Goal: Information Seeking & Learning: Find specific fact

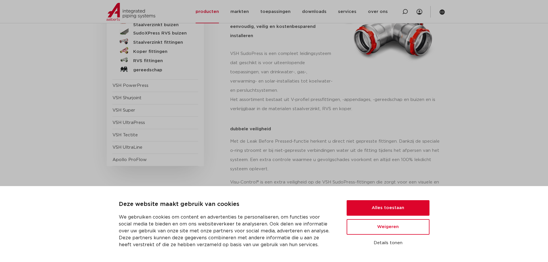
scroll to position [58, 0]
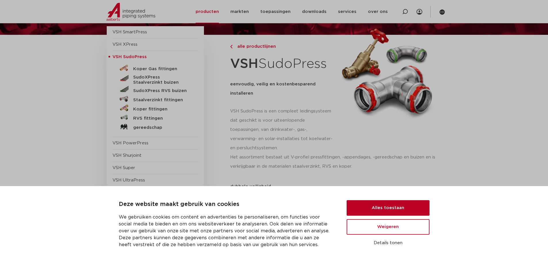
click at [405, 209] on button "Alles toestaan" at bounding box center [388, 208] width 83 height 16
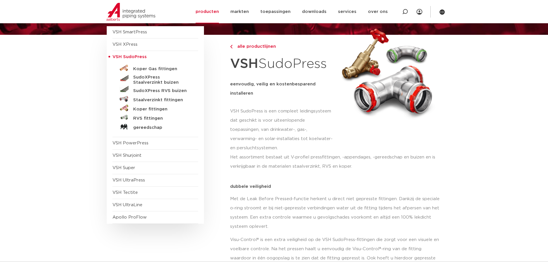
scroll to position [0, 0]
click at [158, 92] on h5 "SudoXPress RVS buizen" at bounding box center [161, 90] width 57 height 5
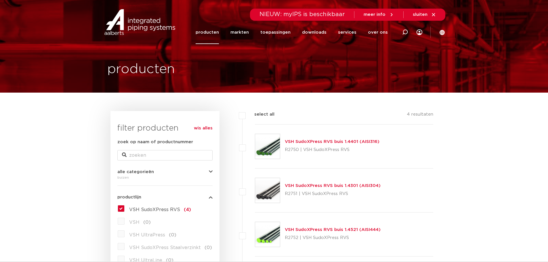
click at [353, 143] on link "VSH SudoXPress RVS buis 1.4401 (AISI316)" at bounding box center [332, 142] width 95 height 4
click at [367, 141] on link "VSH SudoXPress RVS buis 1.4401 (AISI316)" at bounding box center [332, 142] width 95 height 4
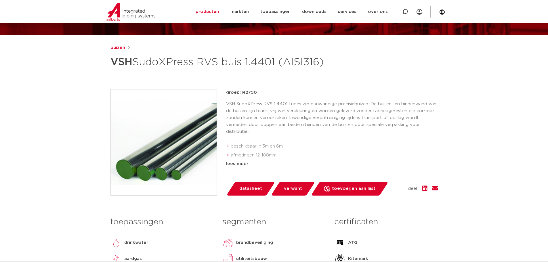
scroll to position [86, 0]
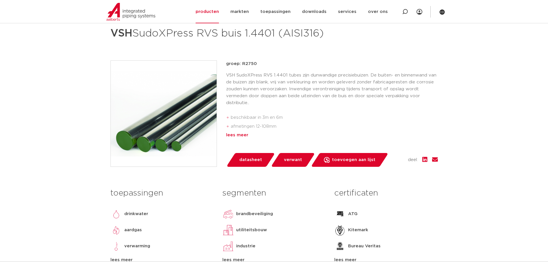
click at [239, 139] on div "lees meer" at bounding box center [332, 135] width 212 height 7
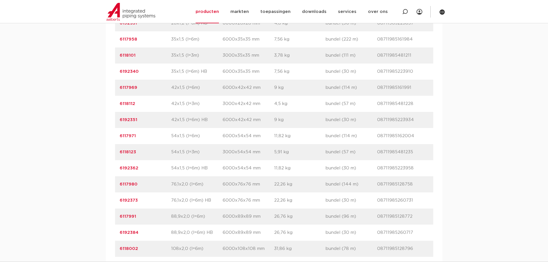
scroll to position [633, 0]
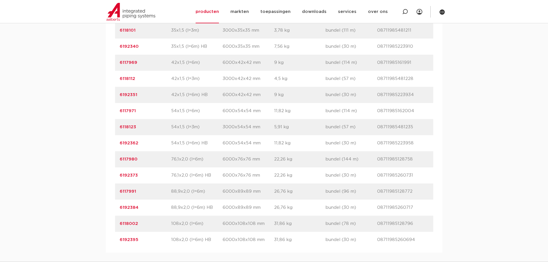
drag, startPoint x: 172, startPoint y: 154, endPoint x: 182, endPoint y: 156, distance: 10.5
click at [182, 147] on p "54x1,5 (l=6m) HB" at bounding box center [196, 143] width 51 height 7
drag, startPoint x: 180, startPoint y: 173, endPoint x: 184, endPoint y: 174, distance: 4.1
click at [184, 167] on div "artikelnummer 6117980 afmeting 76,1x2,0 (l=6m) afmetingen 6000x76x76 mm gewicht…" at bounding box center [274, 159] width 318 height 16
click at [184, 179] on p "76,1x2,0 (l=6m) HB" at bounding box center [196, 175] width 51 height 7
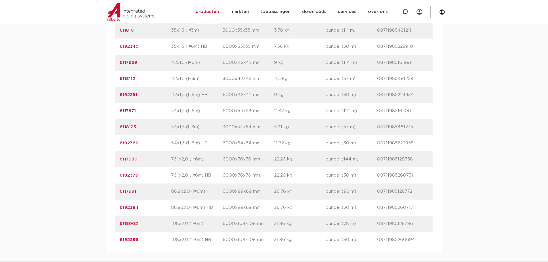
drag, startPoint x: 171, startPoint y: 157, endPoint x: 176, endPoint y: 157, distance: 5.5
click at [176, 151] on div "artikelnummer 6192362 afmeting 54x1,5 (l=6m) HB afmetingen 6000x54x54 mm gewich…" at bounding box center [274, 143] width 318 height 16
drag, startPoint x: 172, startPoint y: 171, endPoint x: 177, endPoint y: 171, distance: 4.6
click at [177, 163] on p "76,1x2,0 (l=6m)" at bounding box center [196, 159] width 51 height 7
drag, startPoint x: 169, startPoint y: 155, endPoint x: 176, endPoint y: 156, distance: 6.4
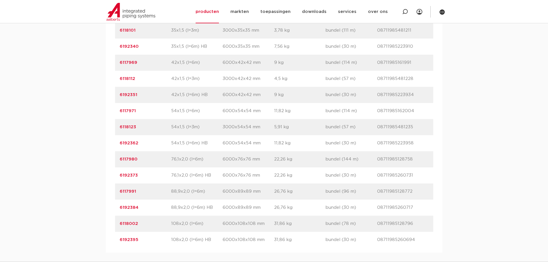
click at [176, 151] on div "artikelnummer 6192362 afmeting 54x1,5 (l=6m) HB afmetingen 6000x54x54 mm gewich…" at bounding box center [274, 143] width 318 height 16
click at [169, 163] on p "6117980" at bounding box center [145, 159] width 51 height 7
drag, startPoint x: 171, startPoint y: 174, endPoint x: 181, endPoint y: 174, distance: 9.5
click at [181, 163] on p "76,1x2,0 (l=6m)" at bounding box center [196, 159] width 51 height 7
drag, startPoint x: 176, startPoint y: 185, endPoint x: 173, endPoint y: 176, distance: 9.8
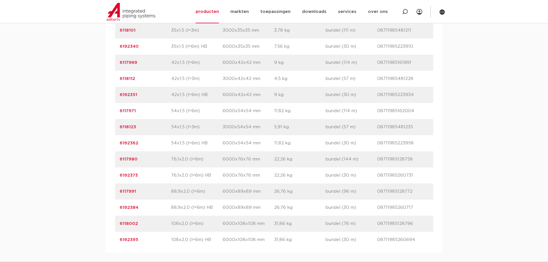
click at [175, 184] on div "artikelnummer 6192373 afmeting 76,1x2,0 (l=6m) HB afmetingen 6000x76x76 mm gewi…" at bounding box center [274, 175] width 318 height 16
drag, startPoint x: 172, startPoint y: 173, endPoint x: 176, endPoint y: 173, distance: 4.3
click at [176, 163] on p "76,1x2,0 (l=6m)" at bounding box center [196, 159] width 51 height 7
click at [171, 179] on p "76,1x2,0 (l=6m) HB" at bounding box center [196, 175] width 51 height 7
drag, startPoint x: 171, startPoint y: 171, endPoint x: 176, endPoint y: 171, distance: 5.5
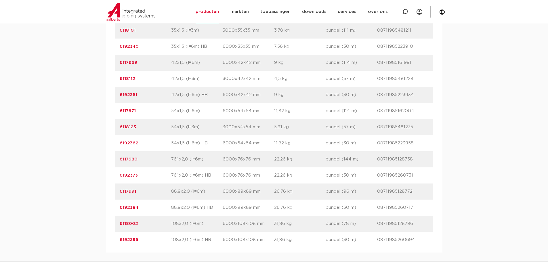
click at [176, 163] on p "76,1x2,0 (l=6m)" at bounding box center [196, 159] width 51 height 7
click at [173, 179] on p "76,1x2,0 (l=6m) HB" at bounding box center [196, 175] width 51 height 7
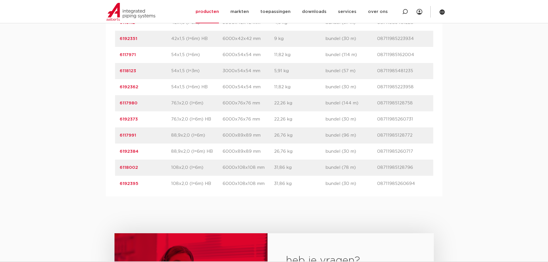
scroll to position [690, 0]
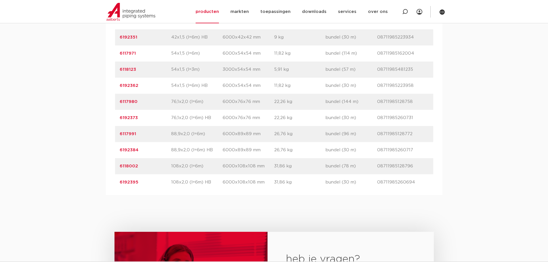
drag, startPoint x: 169, startPoint y: 115, endPoint x: 175, endPoint y: 116, distance: 6.7
click at [175, 110] on div "artikelnummer 6117980 afmeting 76,1x2,0 (l=6m) afmetingen 6000x76x76 mm gewicht…" at bounding box center [274, 102] width 318 height 16
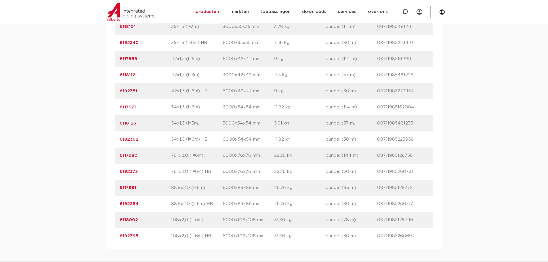
scroll to position [633, 0]
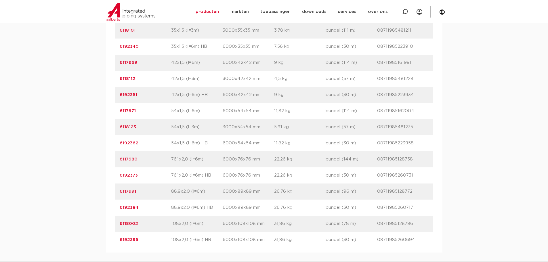
drag, startPoint x: 172, startPoint y: 190, endPoint x: 175, endPoint y: 190, distance: 3.5
click at [175, 179] on p "76,1x2,0 (l=6m) HB" at bounding box center [196, 175] width 51 height 7
click at [233, 184] on div "artikelnummer 6192373 afmeting 76,1x2,0 (l=6m) HB afmetingen 6000x76x76 mm gewi…" at bounding box center [274, 175] width 318 height 16
drag, startPoint x: 172, startPoint y: 173, endPoint x: 178, endPoint y: 173, distance: 6.1
click at [178, 163] on p "76,1x2,0 (l=6m)" at bounding box center [196, 159] width 51 height 7
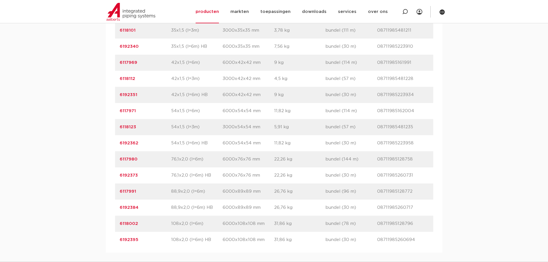
click at [172, 163] on p "76,1x2,0 (l=6m)" at bounding box center [196, 159] width 51 height 7
drag, startPoint x: 171, startPoint y: 174, endPoint x: 175, endPoint y: 174, distance: 3.7
click at [175, 163] on p "76,1x2,0 (l=6m)" at bounding box center [196, 159] width 51 height 7
drag, startPoint x: 172, startPoint y: 157, endPoint x: 175, endPoint y: 156, distance: 3.8
click at [175, 147] on p "54x1,5 (l=6m) HB" at bounding box center [196, 143] width 51 height 7
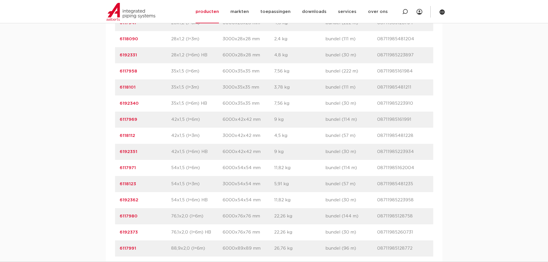
scroll to position [604, 0]
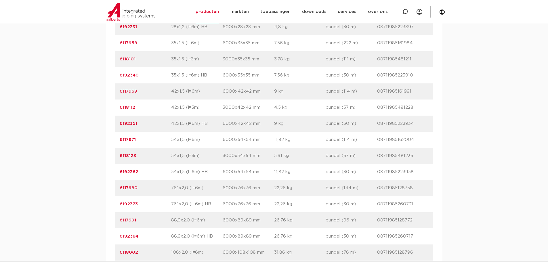
drag, startPoint x: 171, startPoint y: 170, endPoint x: 177, endPoint y: 170, distance: 5.8
click at [177, 159] on p "54x1,5 (l=3m)" at bounding box center [196, 155] width 51 height 7
click at [183, 177] on div "artikelnummer afmeting afmetingen gewicht verpakking gtin artikelnummer 6117914…" at bounding box center [274, 51] width 318 height 451
click at [163, 159] on p "6118123" at bounding box center [145, 155] width 51 height 7
drag, startPoint x: 171, startPoint y: 185, endPoint x: 186, endPoint y: 162, distance: 27.7
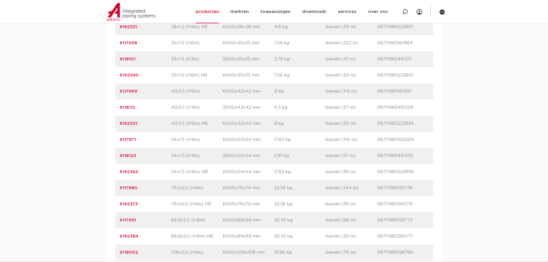
click at [186, 162] on div "artikelnummer afmeting afmetingen gewicht verpakking gtin artikelnummer 6117914…" at bounding box center [274, 51] width 318 height 451
click at [187, 180] on div "artikelnummer 6192362 afmeting 54x1,5 (l=6m) HB afmetingen 6000x54x54 mm gewich…" at bounding box center [274, 172] width 318 height 16
drag, startPoint x: 170, startPoint y: 153, endPoint x: 186, endPoint y: 188, distance: 39.0
click at [186, 188] on div "artikelnummer afmeting afmetingen gewicht verpakking gtin artikelnummer 6117914…" at bounding box center [274, 51] width 318 height 451
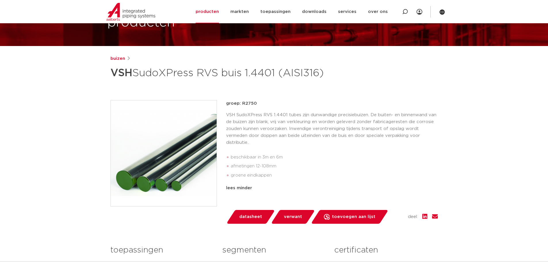
scroll to position [29, 0]
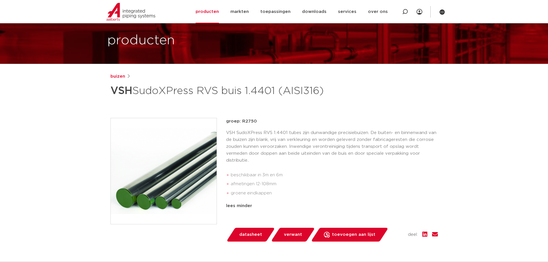
click at [151, 95] on h1 "VSH SudoXPress RVS buis 1.4401 (AISI316)" at bounding box center [218, 90] width 216 height 17
drag, startPoint x: 137, startPoint y: 91, endPoint x: 155, endPoint y: 108, distance: 24.5
click at [155, 100] on h1 "VSH SudoXPress RVS buis 1.4401 (AISI316)" at bounding box center [218, 90] width 216 height 17
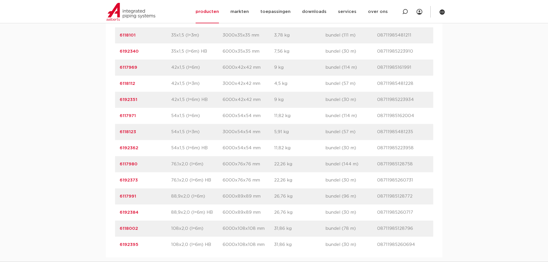
scroll to position [633, 0]
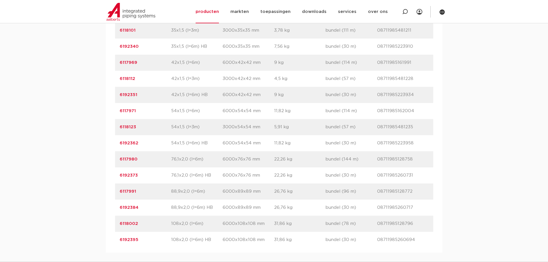
drag, startPoint x: 171, startPoint y: 157, endPoint x: 175, endPoint y: 174, distance: 17.2
click at [175, 174] on div "artikelnummer afmeting afmetingen gewicht verpakking gtin artikelnummer 6117914…" at bounding box center [274, 22] width 318 height 451
click at [176, 183] on div "artikelnummer 6192373 afmeting 76,1x2,0 (l=6m) HB afmetingen 6000x76x76 mm gewi…" at bounding box center [274, 175] width 318 height 16
drag, startPoint x: 172, startPoint y: 157, endPoint x: 176, endPoint y: 174, distance: 17.8
click at [176, 174] on div "artikelnummer afmeting afmetingen gewicht verpakking gtin artikelnummer 6117914…" at bounding box center [274, 22] width 318 height 451
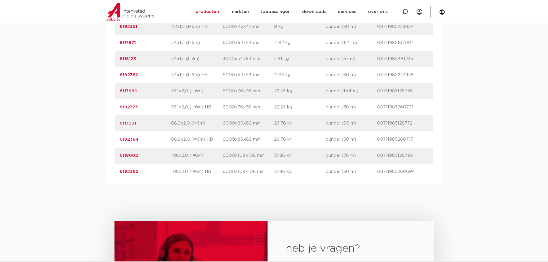
scroll to position [719, 0]
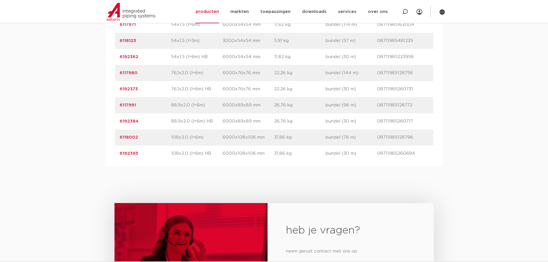
click at [193, 109] on p "88,9x2,0 (l=6m)" at bounding box center [196, 105] width 51 height 7
click at [123, 202] on div "heb je vragen? neem gerust contact met ons op contact" at bounding box center [274, 259] width 548 height 186
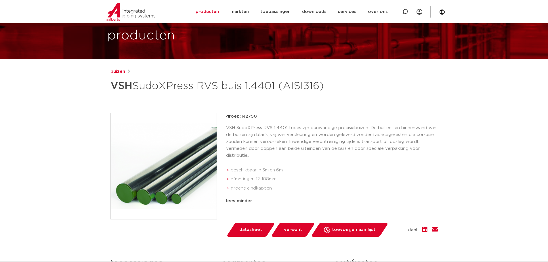
scroll to position [29, 0]
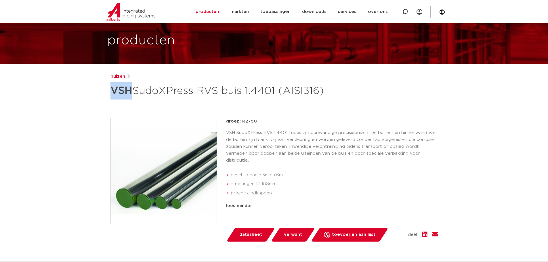
drag, startPoint x: 109, startPoint y: 89, endPoint x: 134, endPoint y: 91, distance: 24.8
click at [134, 91] on div "buizen VSH SudoXPress RVS buis 1.4401 (AISI316) groep: R2750 beschikbaar in 3m …" at bounding box center [274, 212] width 337 height 279
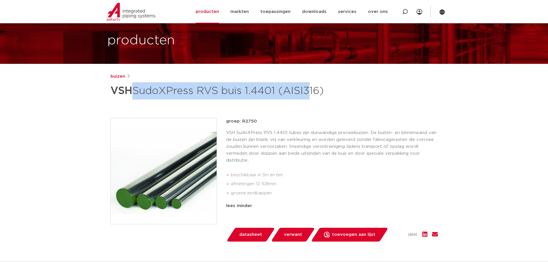
click at [134, 100] on h1 "VSH SudoXPress RVS buis 1.4401 (AISI316)" at bounding box center [218, 90] width 216 height 17
click at [124, 100] on h1 "VSH SudoXPress RVS buis 1.4401 (AISI316)" at bounding box center [218, 90] width 216 height 17
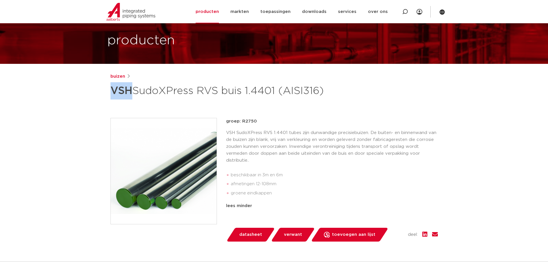
drag, startPoint x: 108, startPoint y: 91, endPoint x: 131, endPoint y: 91, distance: 23.3
click at [131, 91] on div "buizen VSH SudoXPress RVS buis 1.4401 (AISI316) groep: R2750 beschikbaar in 3m …" at bounding box center [274, 212] width 337 height 279
click at [134, 100] on h1 "VSH SudoXPress RVS buis 1.4401 (AISI316)" at bounding box center [218, 90] width 216 height 17
drag, startPoint x: 108, startPoint y: 95, endPoint x: 130, endPoint y: 95, distance: 21.9
click at [130, 95] on div "buizen VSH SudoXPress RVS buis 1.4401 (AISI316) groep: R2750 beschikbaar in 3m …" at bounding box center [274, 212] width 337 height 279
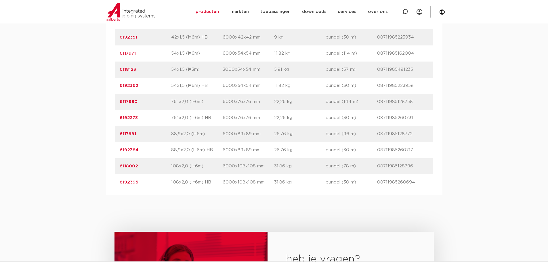
scroll to position [633, 0]
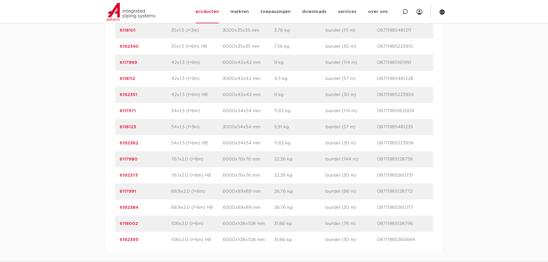
drag, startPoint x: 171, startPoint y: 174, endPoint x: 180, endPoint y: 176, distance: 9.4
click at [180, 163] on p "76,1x2,0 (l=6m)" at bounding box center [196, 159] width 51 height 7
click at [172, 167] on div "artikelnummer 6117980 afmeting 76,1x2,0 (l=6m) afmetingen 6000x76x76 mm gewicht…" at bounding box center [274, 159] width 318 height 16
drag, startPoint x: 171, startPoint y: 175, endPoint x: 175, endPoint y: 174, distance: 4.1
click at [175, 163] on p "76,1x2,0 (l=6m)" at bounding box center [196, 159] width 51 height 7
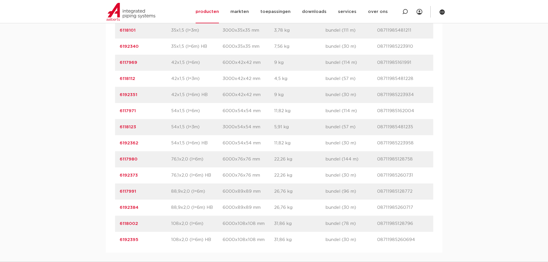
drag, startPoint x: 172, startPoint y: 156, endPoint x: 176, endPoint y: 157, distance: 4.3
click at [176, 147] on p "54x1,5 (l=6m) HB" at bounding box center [196, 143] width 51 height 7
click at [178, 165] on div "artikelnummer 6117980 afmeting 76,1x2,0 (l=6m) afmetingen 6000x76x76 mm gewicht…" at bounding box center [274, 159] width 318 height 16
click at [172, 147] on p "54x1,5 (l=6m) HB" at bounding box center [196, 143] width 51 height 7
click at [171, 147] on p "54x1,5 (l=6m) HB" at bounding box center [196, 143] width 51 height 7
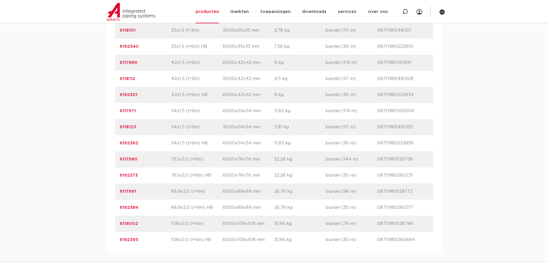
drag, startPoint x: 171, startPoint y: 157, endPoint x: 177, endPoint y: 159, distance: 6.0
click at [177, 147] on p "54x1,5 (l=6m) HB" at bounding box center [196, 143] width 51 height 7
drag, startPoint x: 171, startPoint y: 173, endPoint x: 175, endPoint y: 171, distance: 4.3
click at [175, 163] on p "76,1x2,0 (l=6m)" at bounding box center [196, 159] width 51 height 7
click at [169, 184] on div "artikelnummer 6192373 afmeting 76,1x2,0 (l=6m) HB afmetingen 6000x76x76 mm gewi…" at bounding box center [274, 175] width 318 height 16
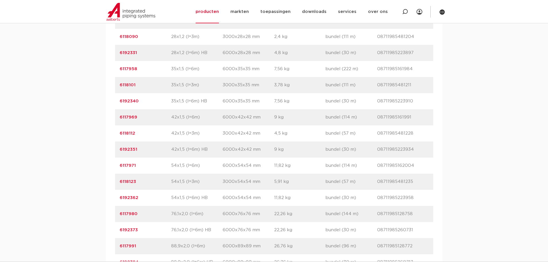
scroll to position [575, 0]
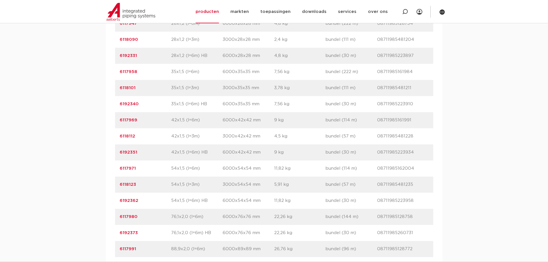
drag, startPoint x: 171, startPoint y: 197, endPoint x: 176, endPoint y: 197, distance: 5.2
click at [176, 193] on div "artikelnummer 6118123 afmeting 54x1,5 (l=3m) afmetingen 3000x54x54 mm gewicht 5…" at bounding box center [274, 185] width 318 height 16
click at [173, 204] on p "54x1,5 (l=6m) HB" at bounding box center [196, 200] width 51 height 7
drag, startPoint x: 171, startPoint y: 216, endPoint x: 175, endPoint y: 215, distance: 4.0
click at [175, 209] on div "artikelnummer 6192362 afmeting 54x1,5 (l=6m) HB afmetingen 6000x54x54 mm gewich…" at bounding box center [274, 201] width 318 height 16
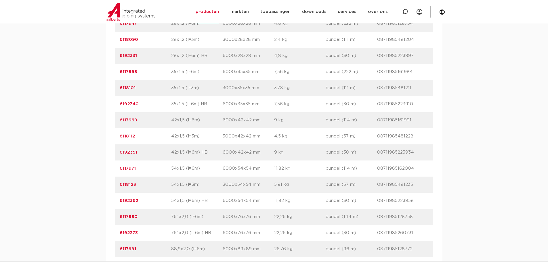
click at [175, 220] on p "76,1x2,0 (l=6m)" at bounding box center [196, 216] width 51 height 7
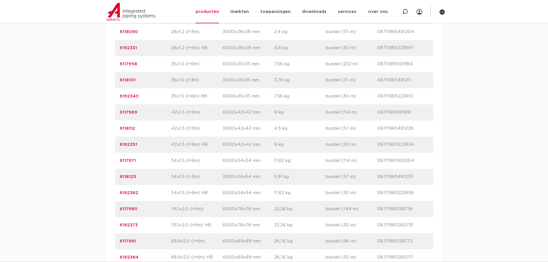
scroll to position [547, 0]
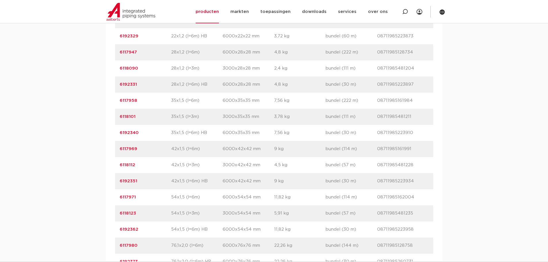
click at [168, 233] on p "6192362" at bounding box center [145, 229] width 51 height 7
drag, startPoint x: 171, startPoint y: 242, endPoint x: 176, endPoint y: 242, distance: 4.9
click at [176, 233] on p "54x1,5 (l=6m) HB" at bounding box center [196, 229] width 51 height 7
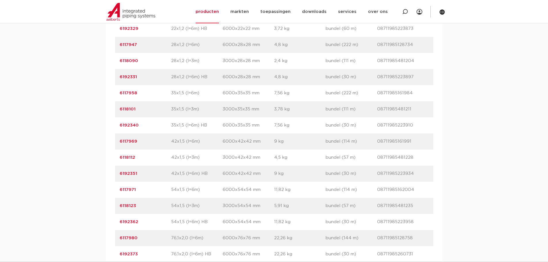
scroll to position [575, 0]
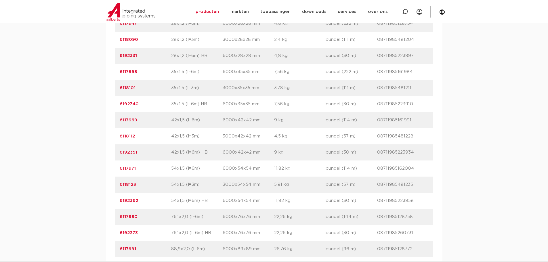
drag, startPoint x: 171, startPoint y: 230, endPoint x: 176, endPoint y: 230, distance: 5.2
click at [176, 220] on p "76,1x2,0 (l=6m)" at bounding box center [196, 216] width 51 height 7
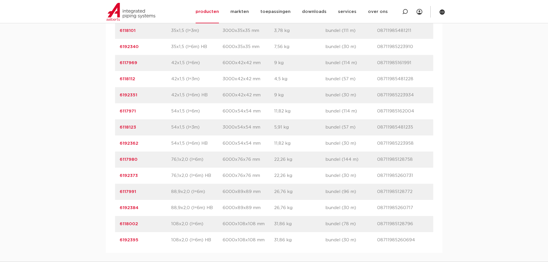
scroll to position [633, 0]
drag, startPoint x: 332, startPoint y: 174, endPoint x: 344, endPoint y: 173, distance: 12.1
click at [344, 163] on p "bundel (144 m)" at bounding box center [351, 159] width 51 height 7
click at [323, 163] on p "22,26 kg" at bounding box center [299, 159] width 51 height 7
drag, startPoint x: 324, startPoint y: 190, endPoint x: 359, endPoint y: 189, distance: 35.4
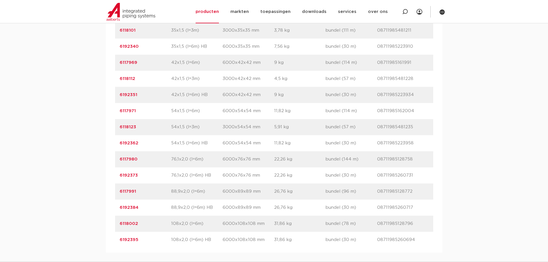
click at [359, 184] on div "artikelnummer 6192373 afmeting 76,1x2,0 (l=6m) HB afmetingen 6000x76x76 mm gewi…" at bounding box center [274, 175] width 318 height 16
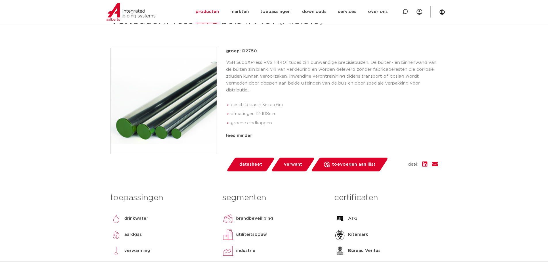
scroll to position [58, 0]
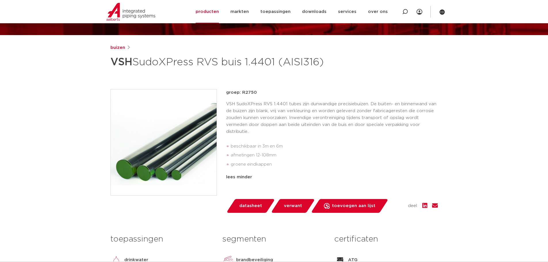
click at [350, 71] on div "buizen VSH SudoXPress RVS buis 1.4401 (AISI316)" at bounding box center [273, 57] width 327 height 26
